Goal: Task Accomplishment & Management: Use online tool/utility

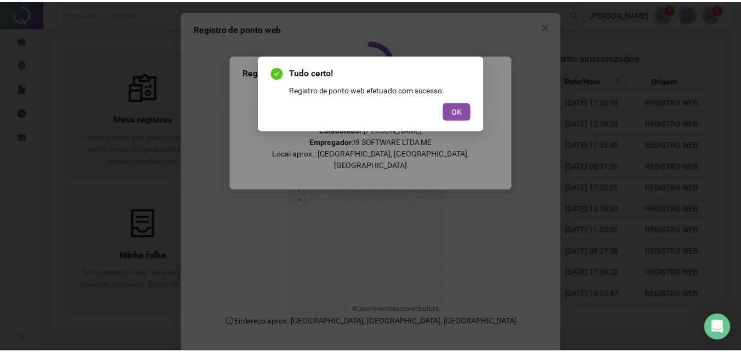
scroll to position [49, 0]
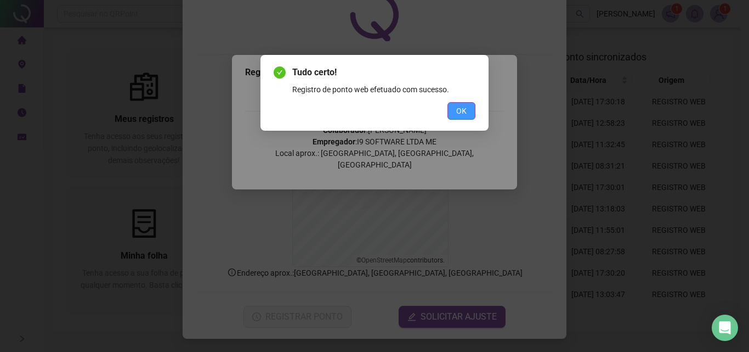
click at [469, 110] on button "OK" at bounding box center [462, 111] width 28 height 18
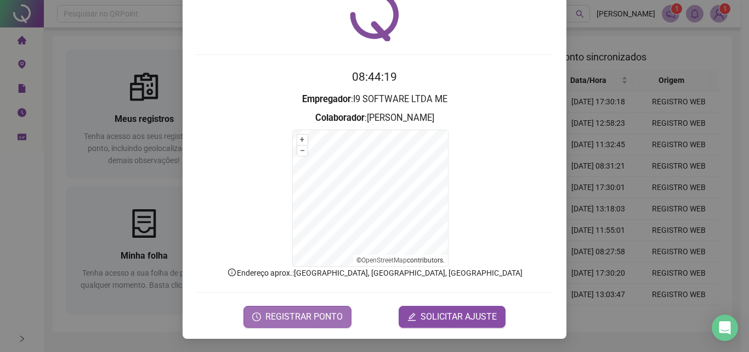
click at [289, 311] on span "REGISTRAR PONTO" at bounding box center [304, 316] width 77 height 13
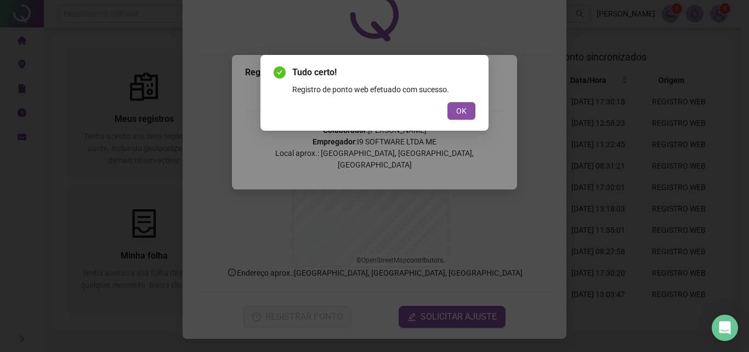
drag, startPoint x: 470, startPoint y: 110, endPoint x: 476, endPoint y: 106, distance: 7.6
click at [474, 109] on button "OK" at bounding box center [462, 111] width 28 height 18
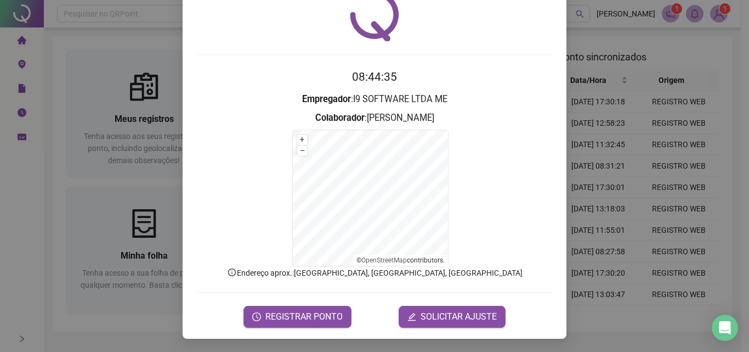
click at [70, 169] on div "Registro de ponto web 08:44:35 Empregador : I9 SOFTWARE LTDA ME Colaborador : […" at bounding box center [374, 176] width 749 height 352
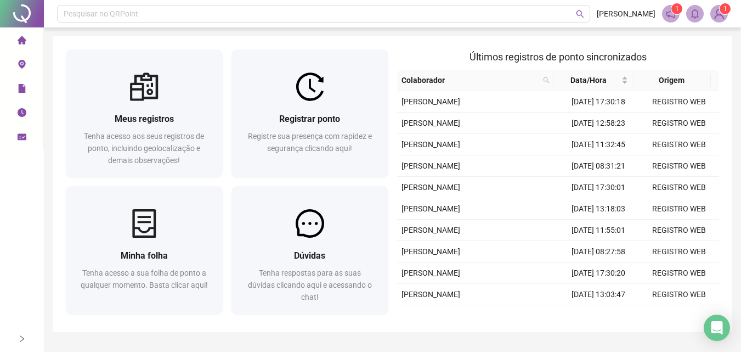
click at [35, 131] on span "Minhas solicitações" at bounding box center [65, 137] width 67 height 22
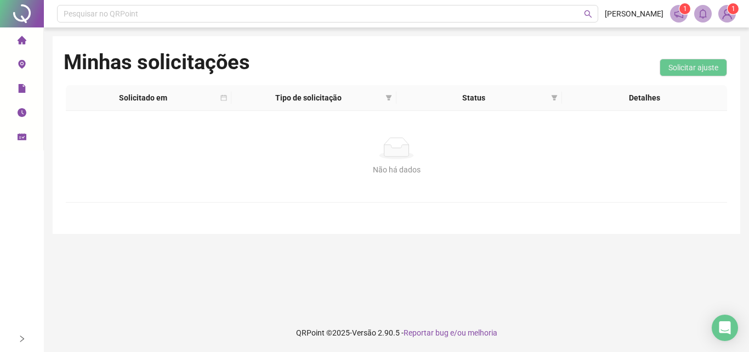
click at [13, 43] on li "Página inicial" at bounding box center [21, 41] width 39 height 22
